Goal: Information Seeking & Learning: Learn about a topic

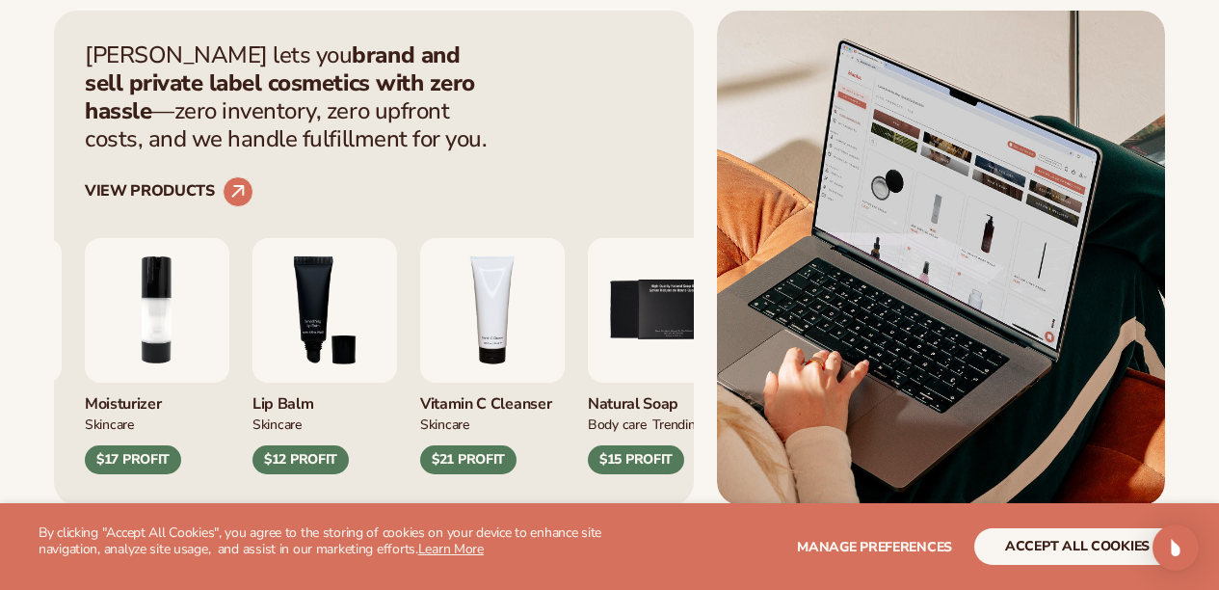
scroll to position [680, 0]
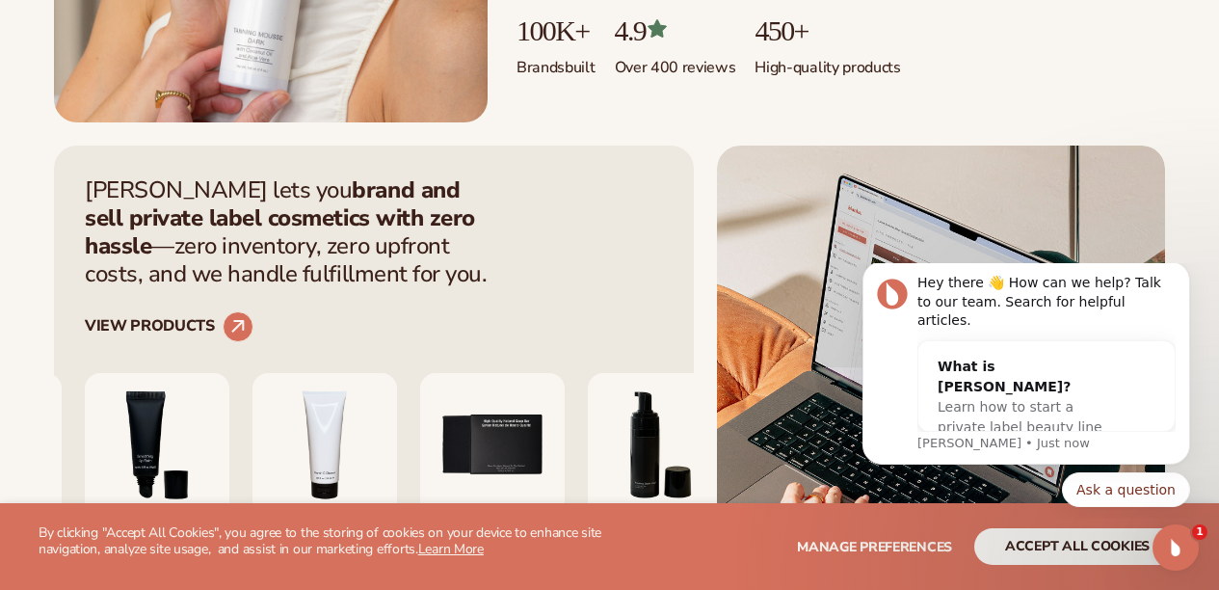
scroll to position [722, 0]
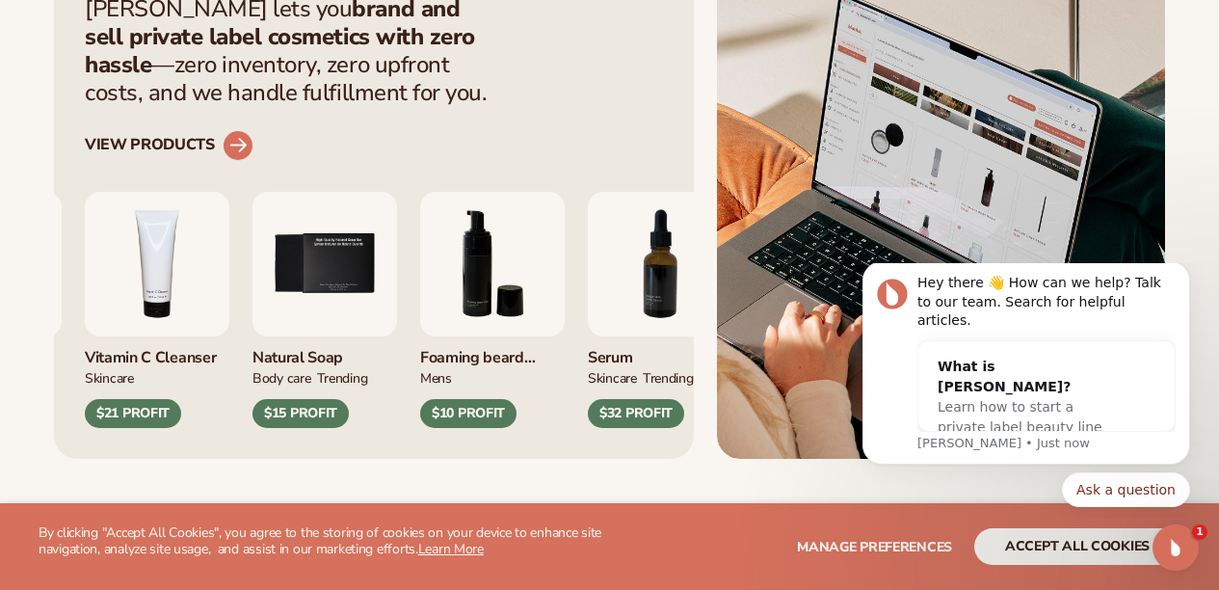
click at [234, 167] on circle at bounding box center [238, 145] width 42 height 42
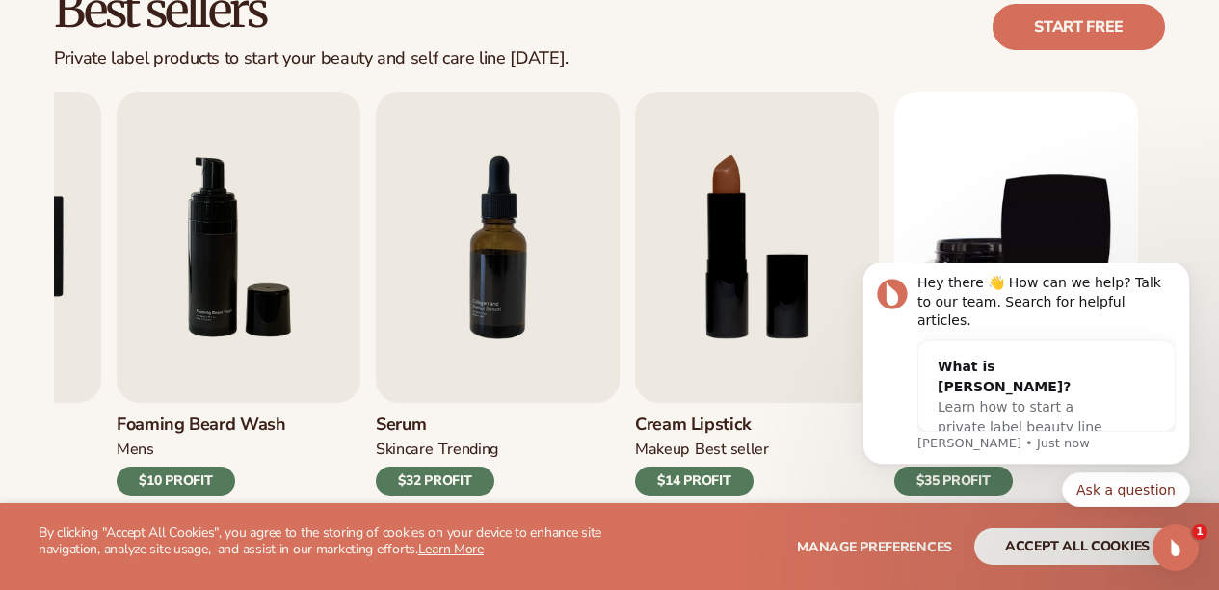
scroll to position [588, 0]
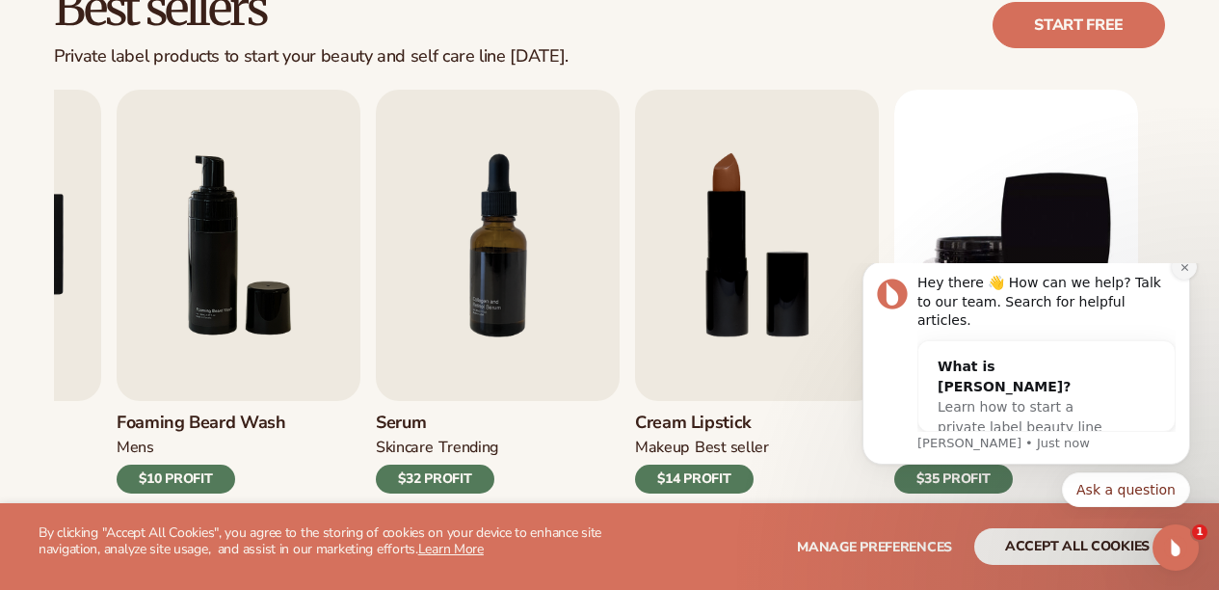
click at [1183, 273] on icon "Dismiss notification" at bounding box center [1185, 267] width 11 height 11
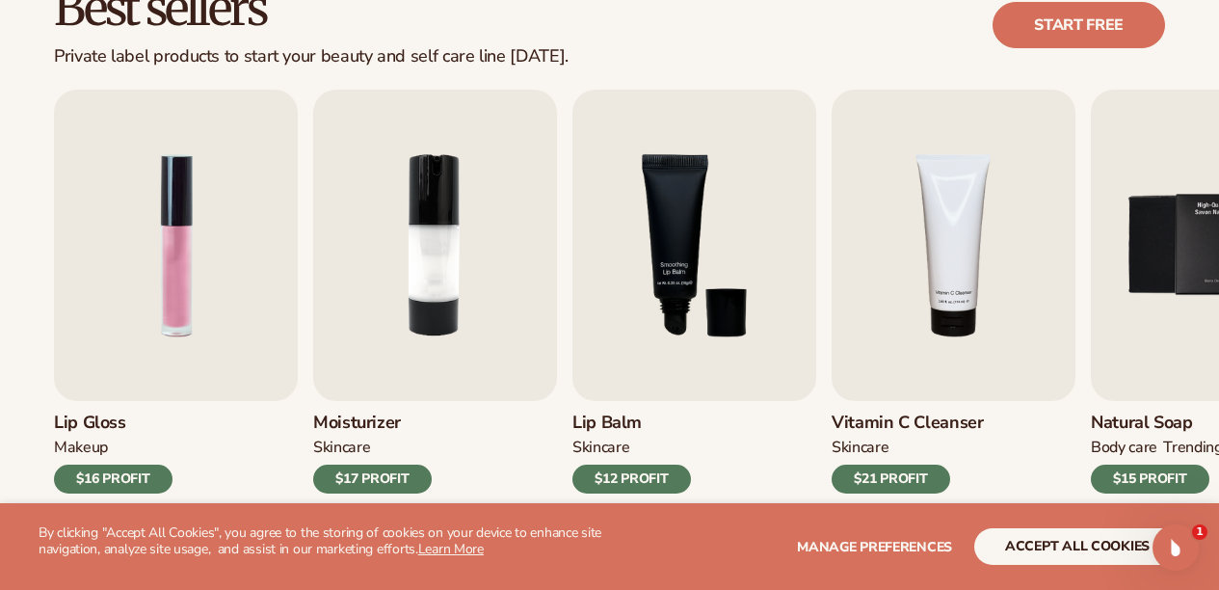
click at [743, 37] on div "Best sellers Private label products to start your beauty and self care line tod…" at bounding box center [609, 25] width 1111 height 83
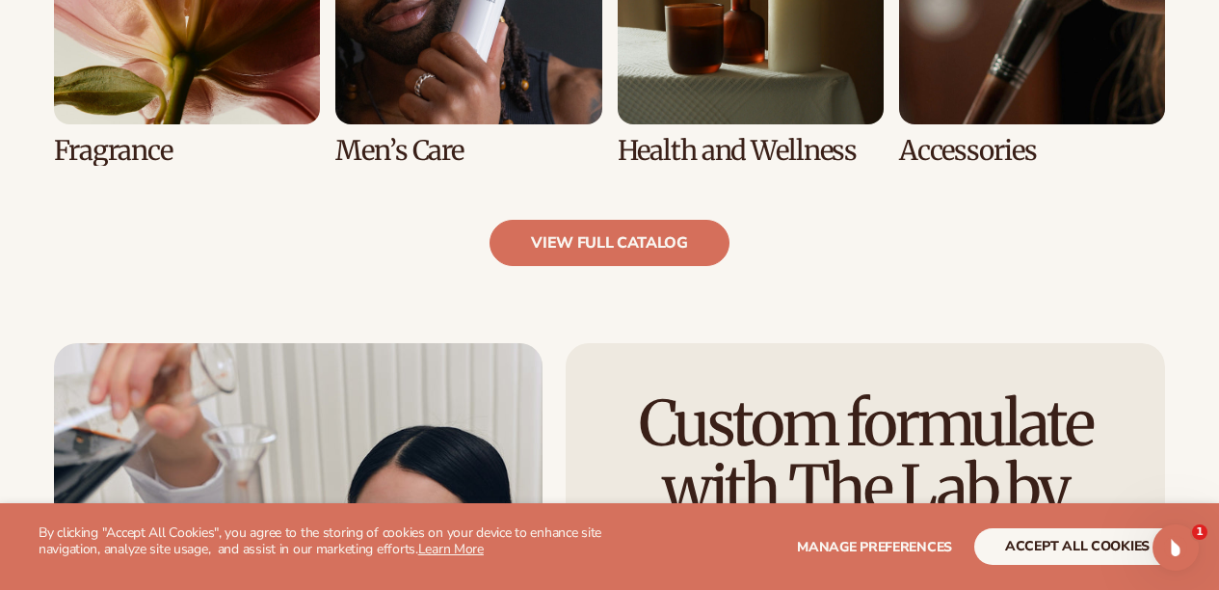
scroll to position [2188, 0]
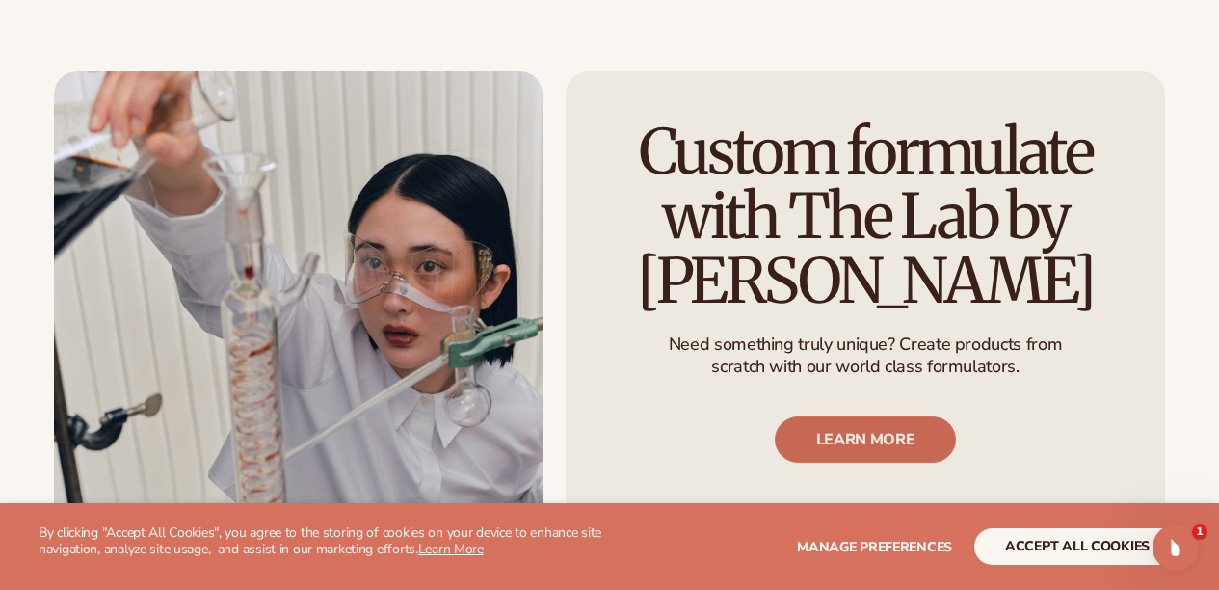
click at [806, 441] on link "LEARN MORE" at bounding box center [866, 439] width 182 height 46
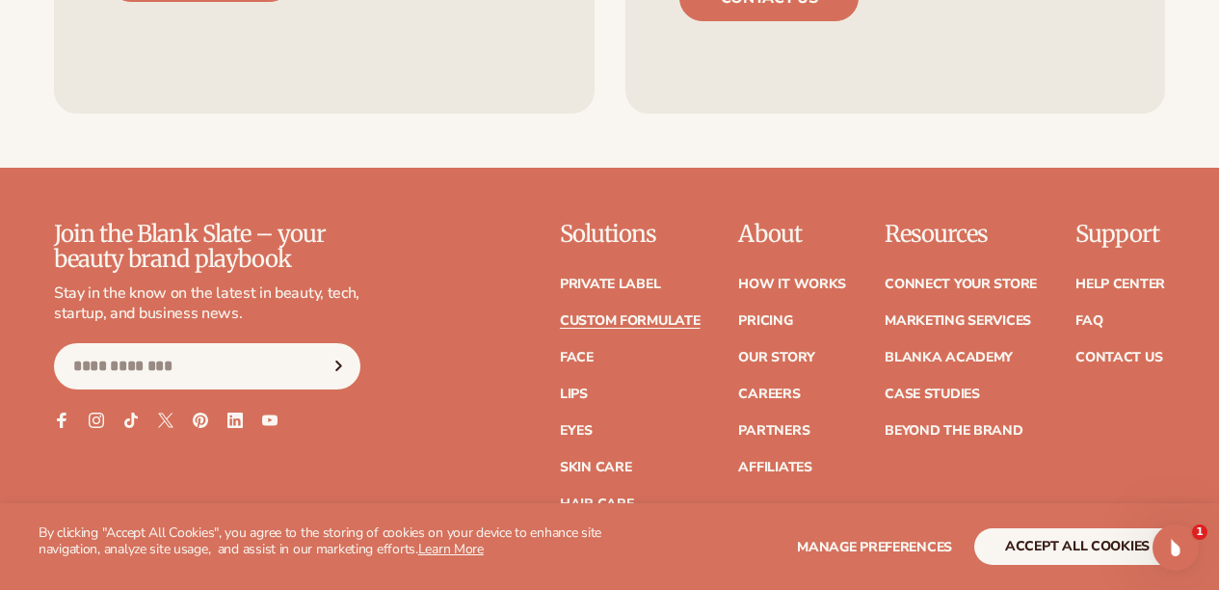
scroll to position [2692, 0]
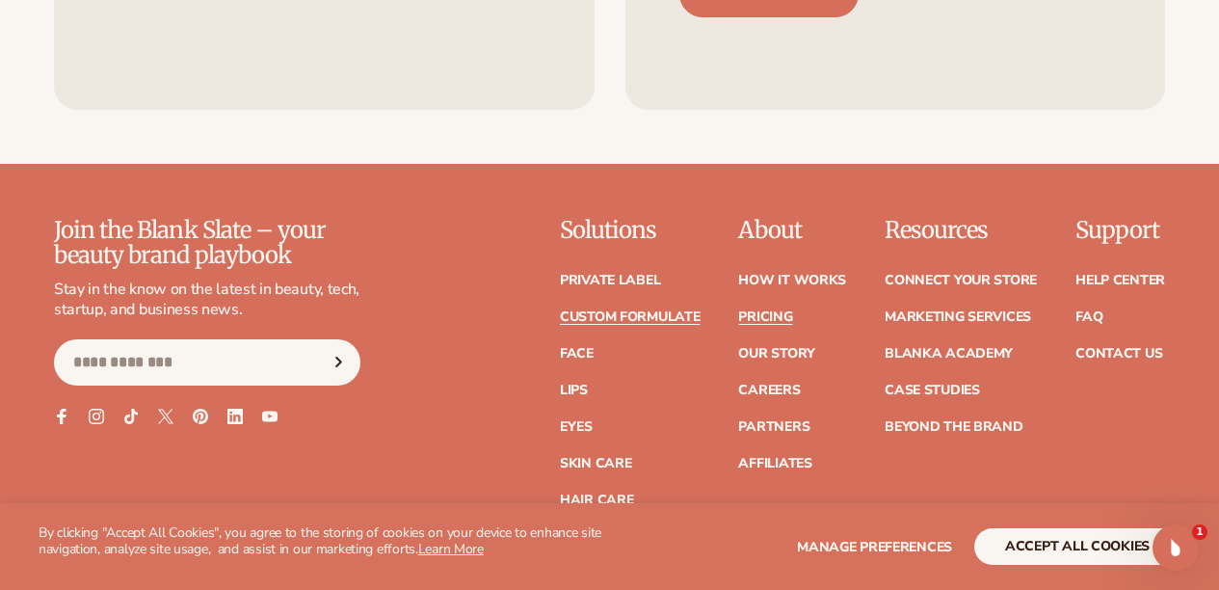
click at [738, 324] on link "Pricing" at bounding box center [765, 316] width 54 height 13
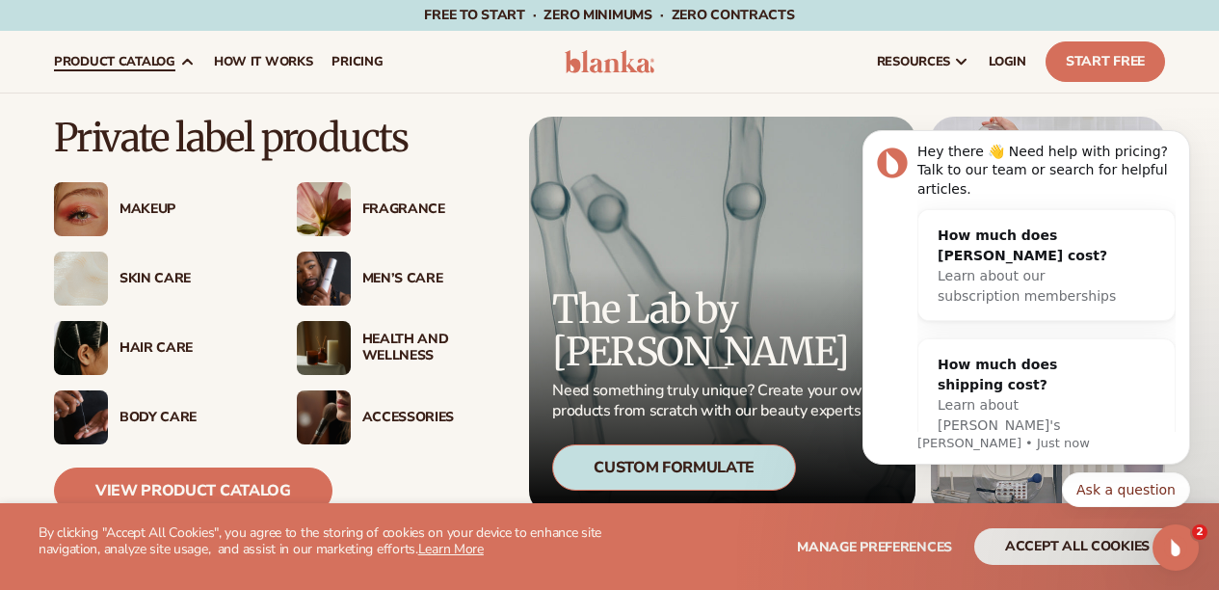
click at [77, 353] on img at bounding box center [81, 348] width 54 height 54
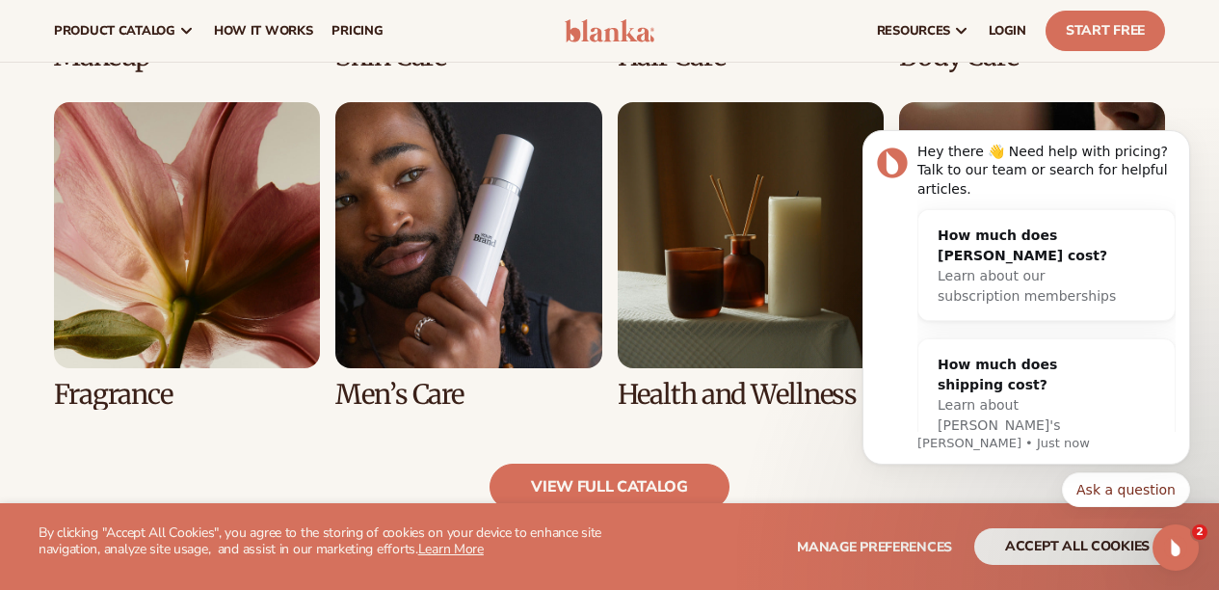
scroll to position [1668, 0]
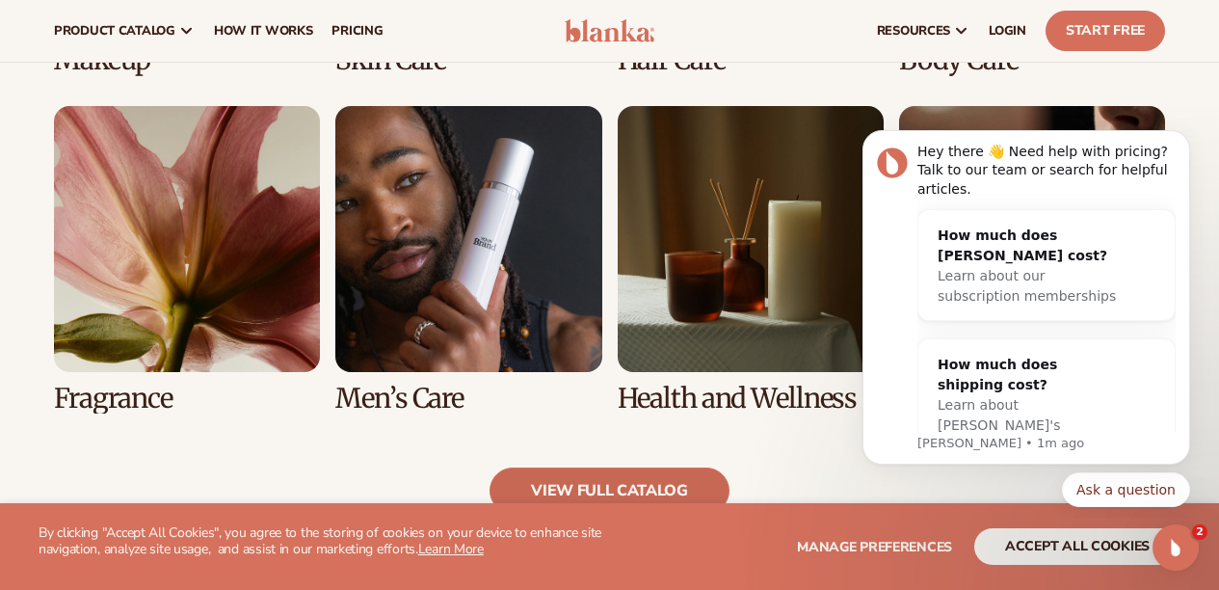
click at [549, 477] on link "view full catalog" at bounding box center [610, 490] width 240 height 46
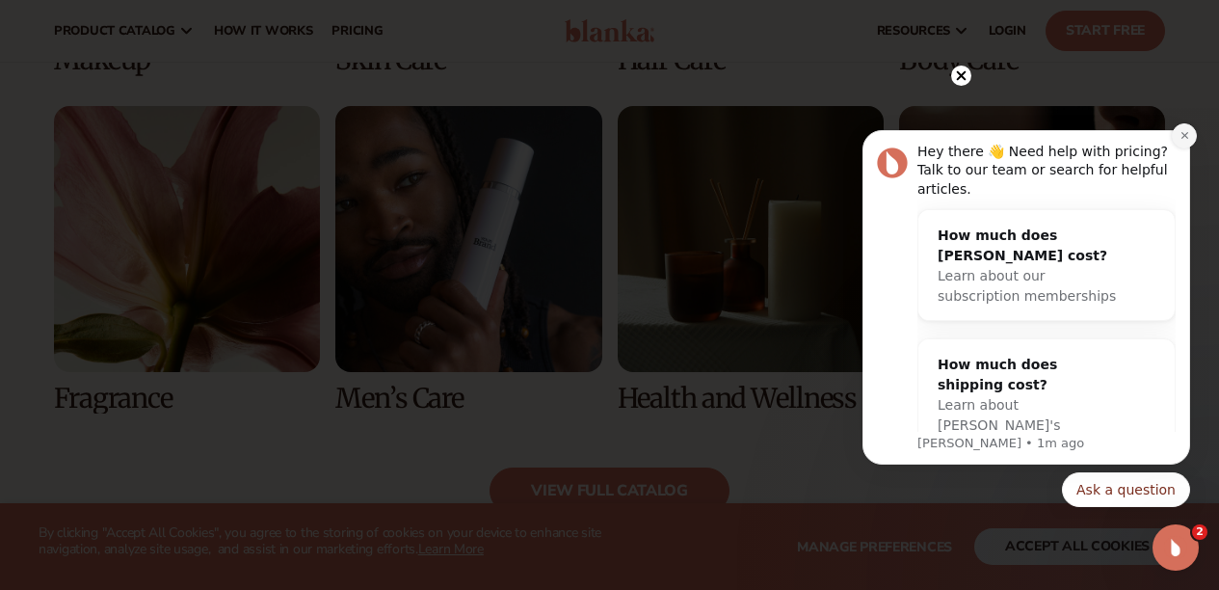
click at [1182, 139] on icon "Dismiss notification" at bounding box center [1185, 135] width 11 height 11
